Goal: Task Accomplishment & Management: Manage account settings

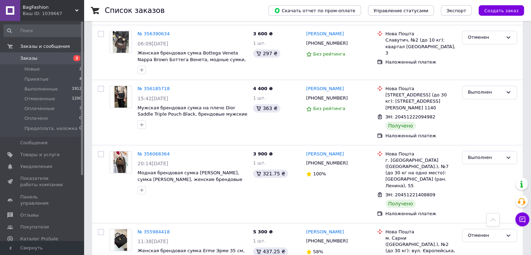
scroll to position [454, 0]
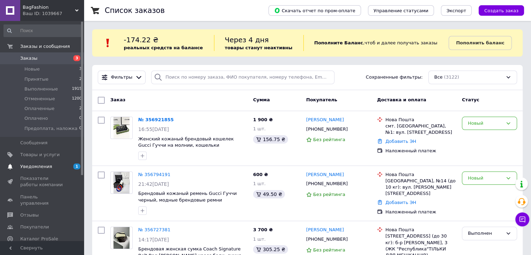
click at [31, 163] on link "Уведомления 1 0" at bounding box center [43, 167] width 86 height 12
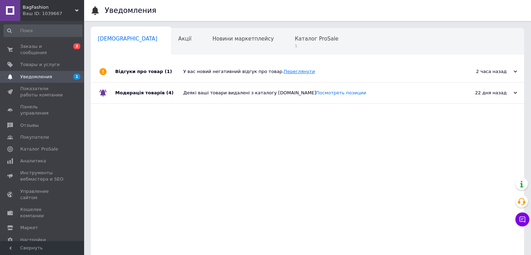
click at [284, 73] on link "Переглянути" at bounding box center [299, 71] width 31 height 5
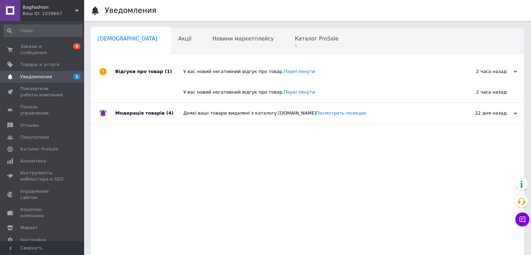
click at [38, 74] on span "Уведомления" at bounding box center [36, 77] width 32 height 6
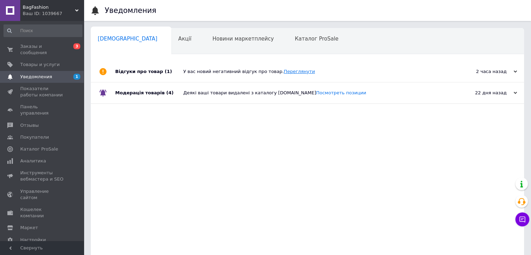
click at [285, 73] on link "Переглянути" at bounding box center [299, 71] width 31 height 5
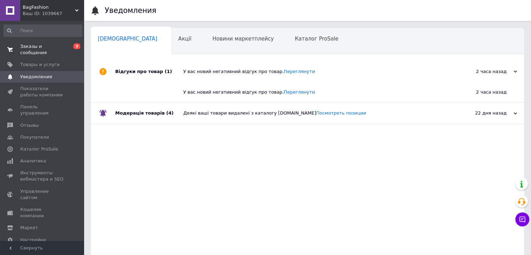
click at [30, 44] on span "Заказы и сообщения" at bounding box center [42, 49] width 44 height 13
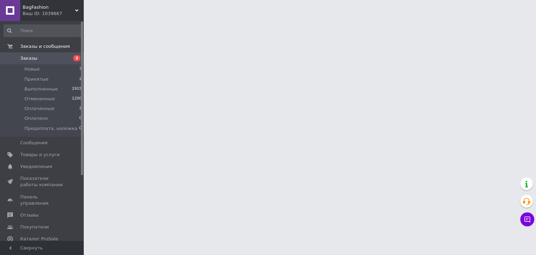
click at [143, 17] on html "BagFashion Ваш ID: 1039667 Сайт BagFashion Кабинет покупателя Проверить состоян…" at bounding box center [268, 8] width 536 height 17
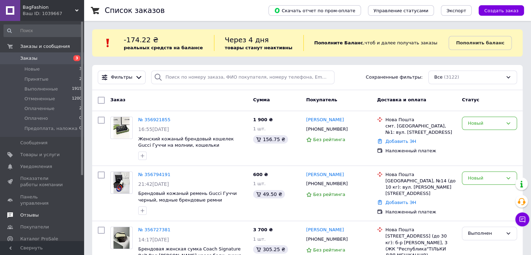
click at [28, 212] on span "Отзывы" at bounding box center [29, 215] width 18 height 6
